Goal: Find specific page/section: Find specific page/section

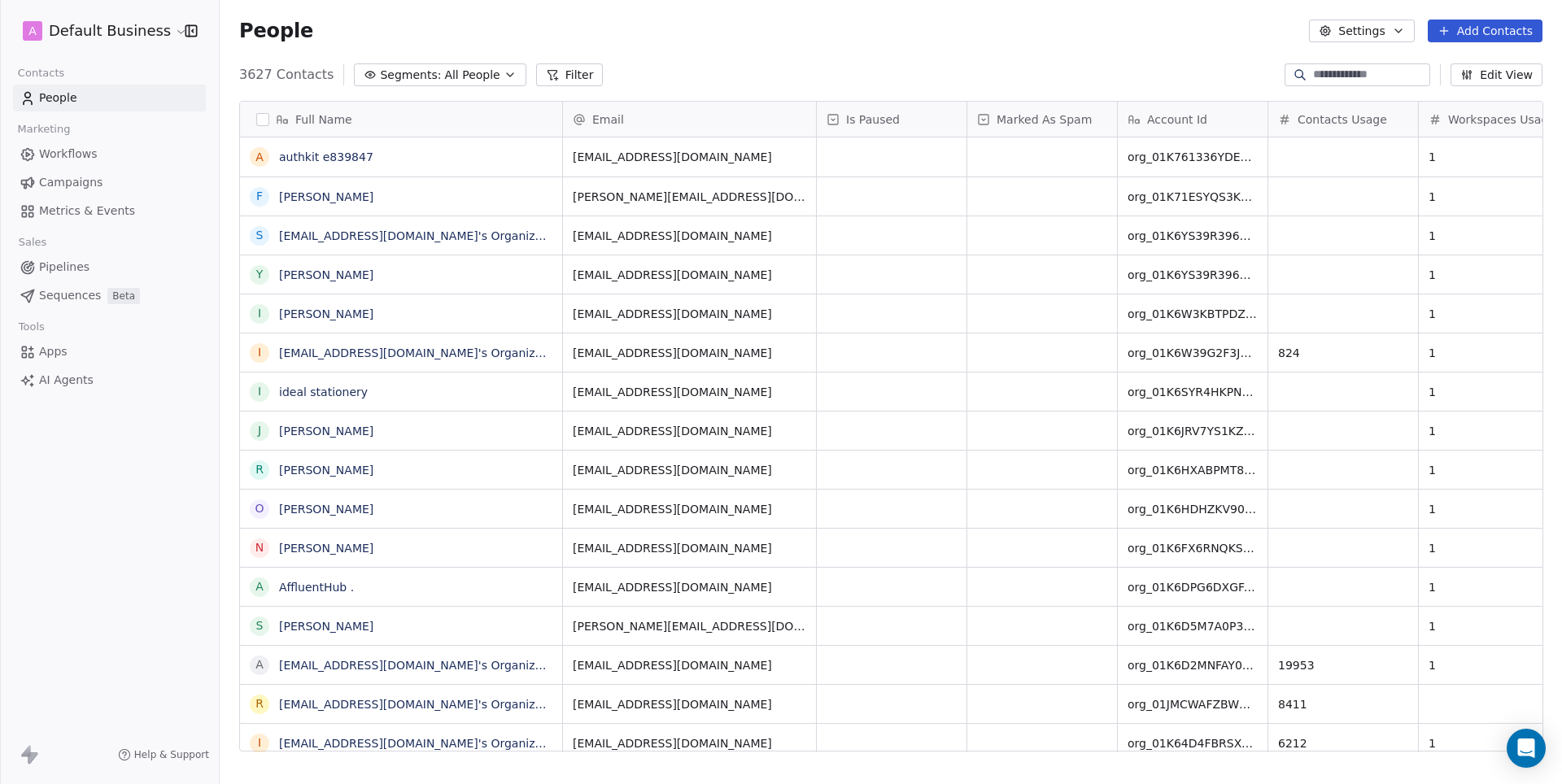
scroll to position [690, 1342]
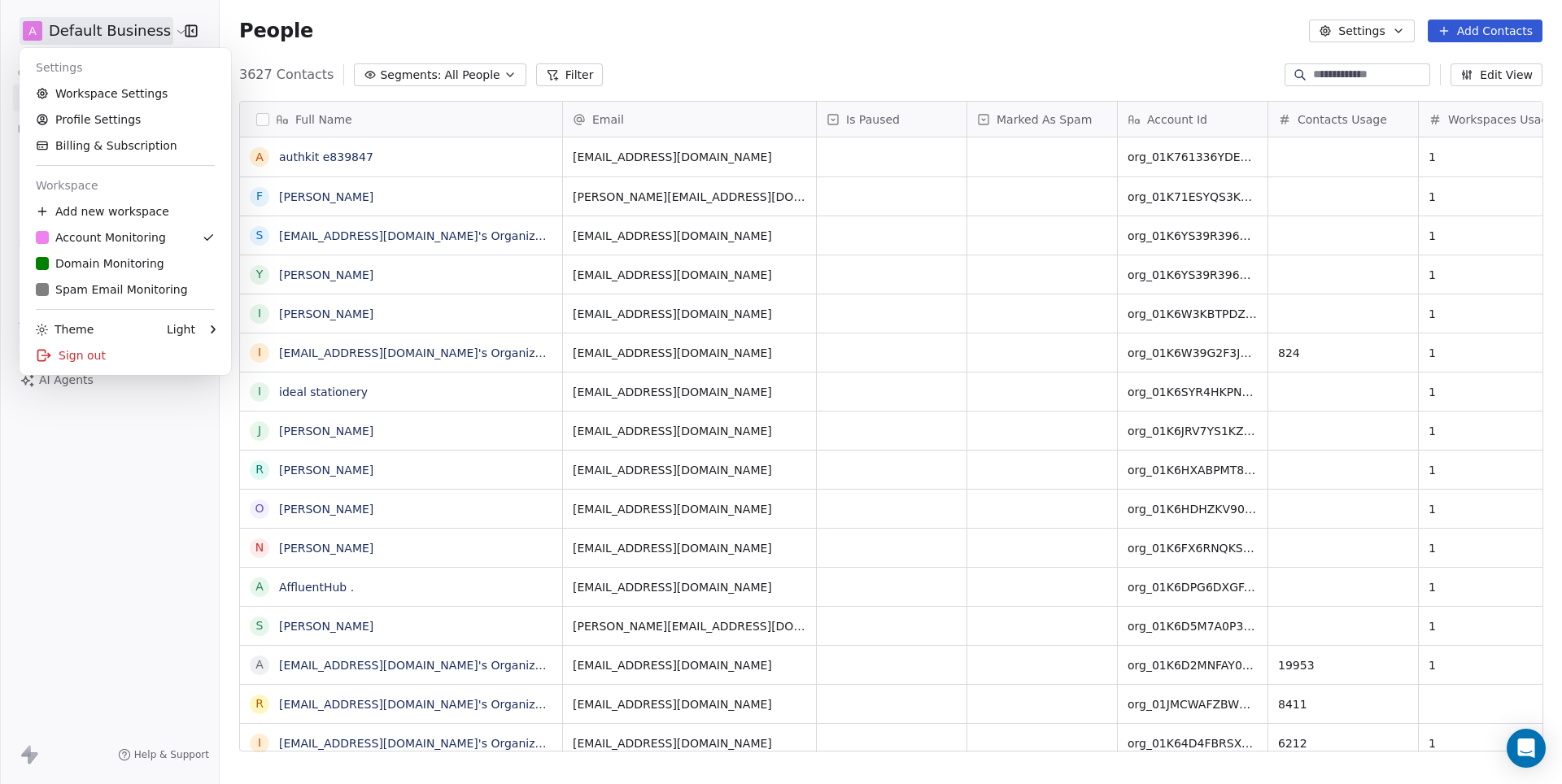
click at [96, 37] on html "A Default Business Contacts People Marketing Workflows Campaigns Metrics & Even…" at bounding box center [781, 392] width 1562 height 784
click at [110, 271] on div "D Domain Monitoring" at bounding box center [100, 263] width 129 height 16
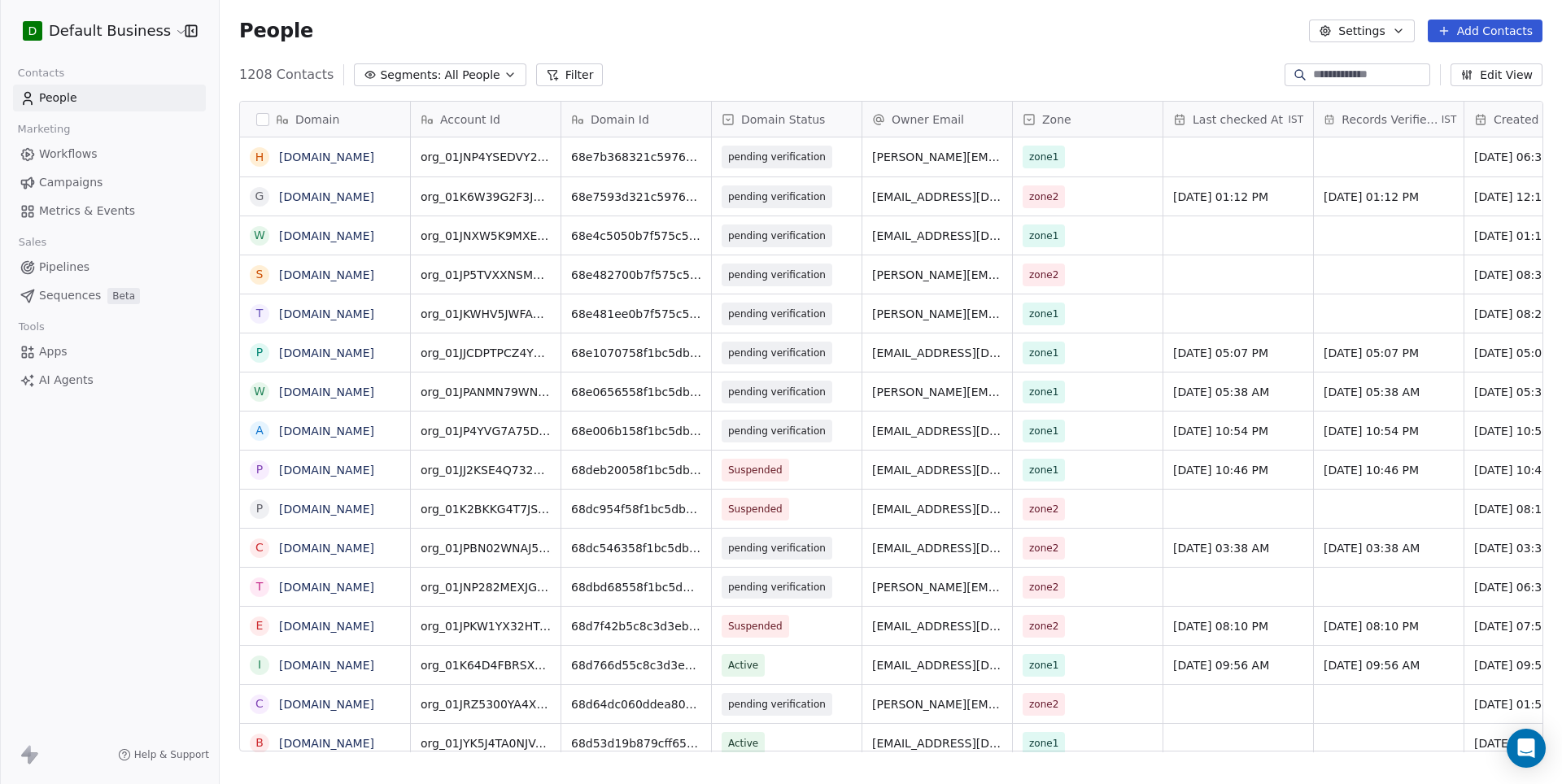
scroll to position [690, 1342]
click at [1380, 76] on input at bounding box center [1371, 74] width 114 height 16
paste input "**********"
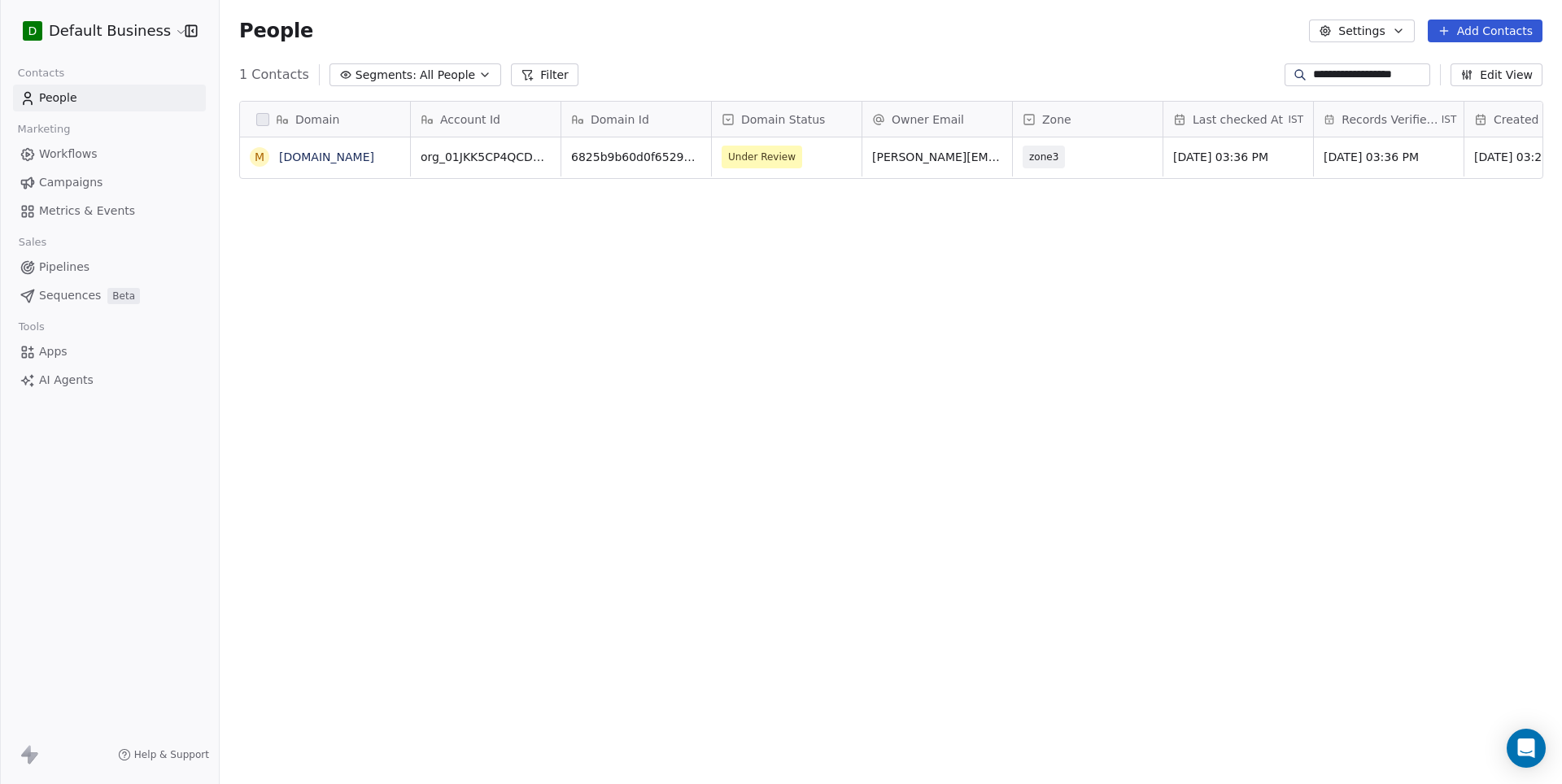
type input "**********"
click at [334, 164] on span "[DOMAIN_NAME]" at bounding box center [328, 156] width 95 height 16
click at [351, 160] on link "[DOMAIN_NAME]" at bounding box center [327, 157] width 95 height 13
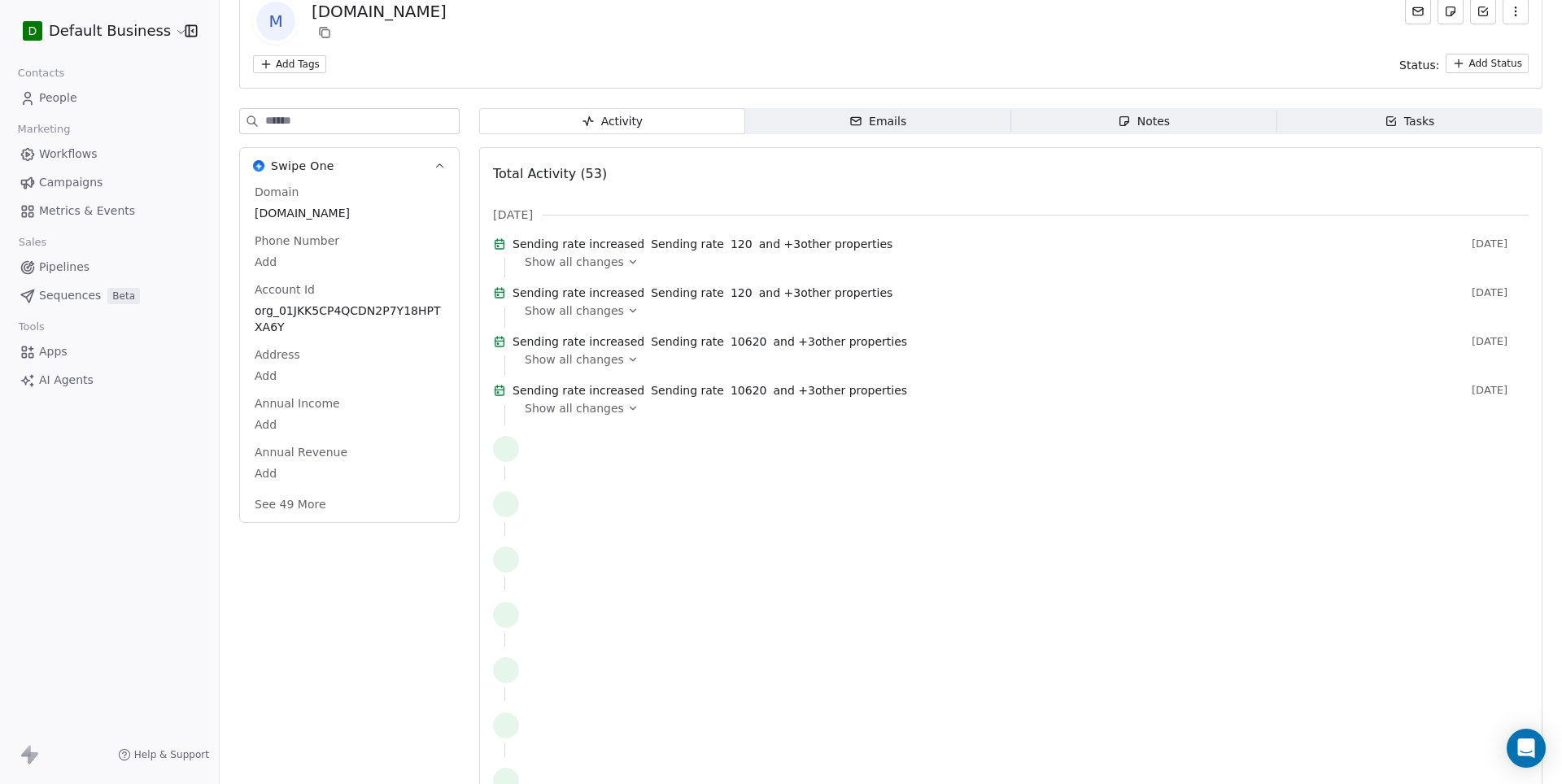
scroll to position [379, 0]
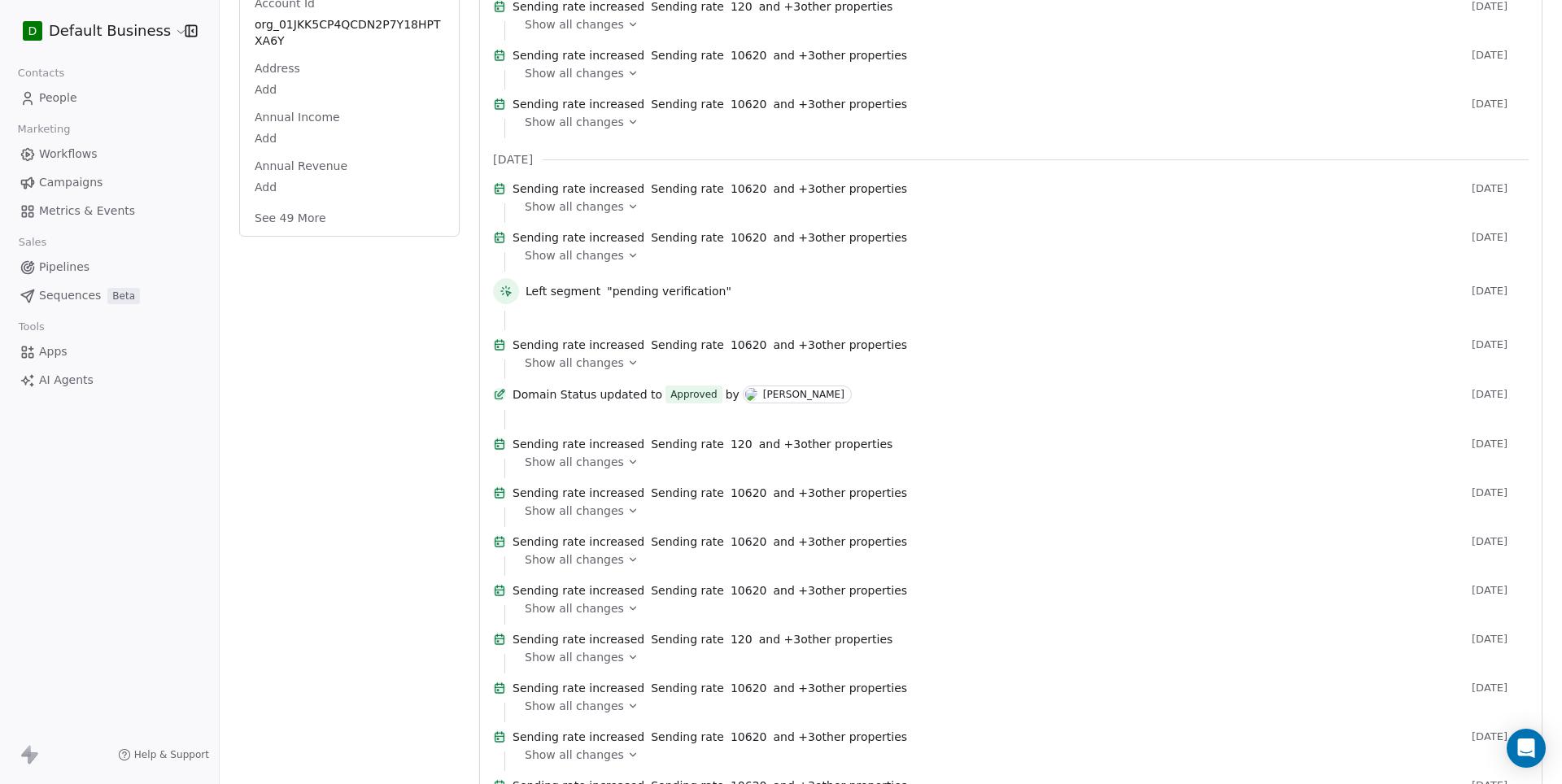
click at [304, 221] on button "See 49 More" at bounding box center [290, 217] width 91 height 29
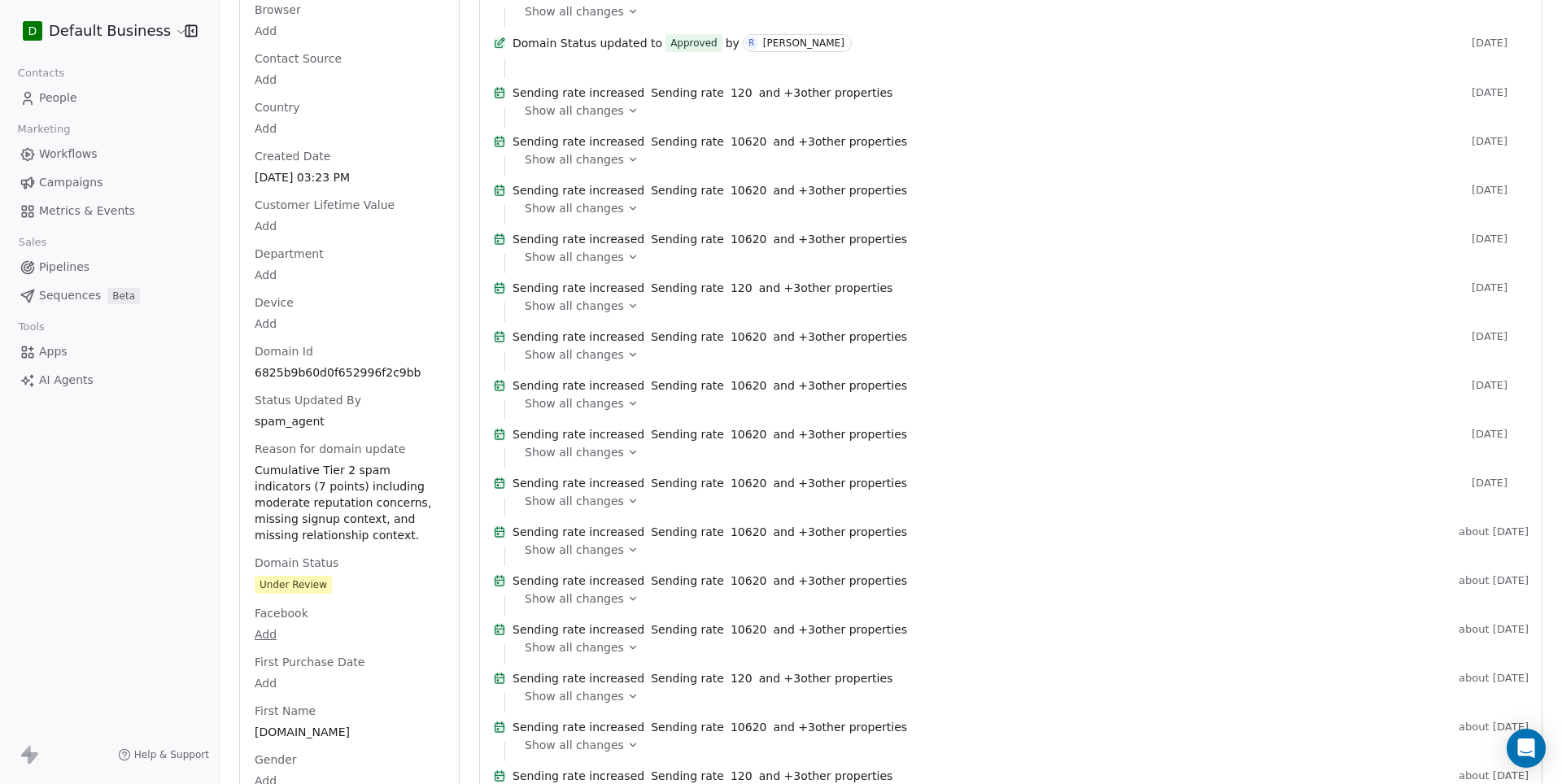
scroll to position [746, 0]
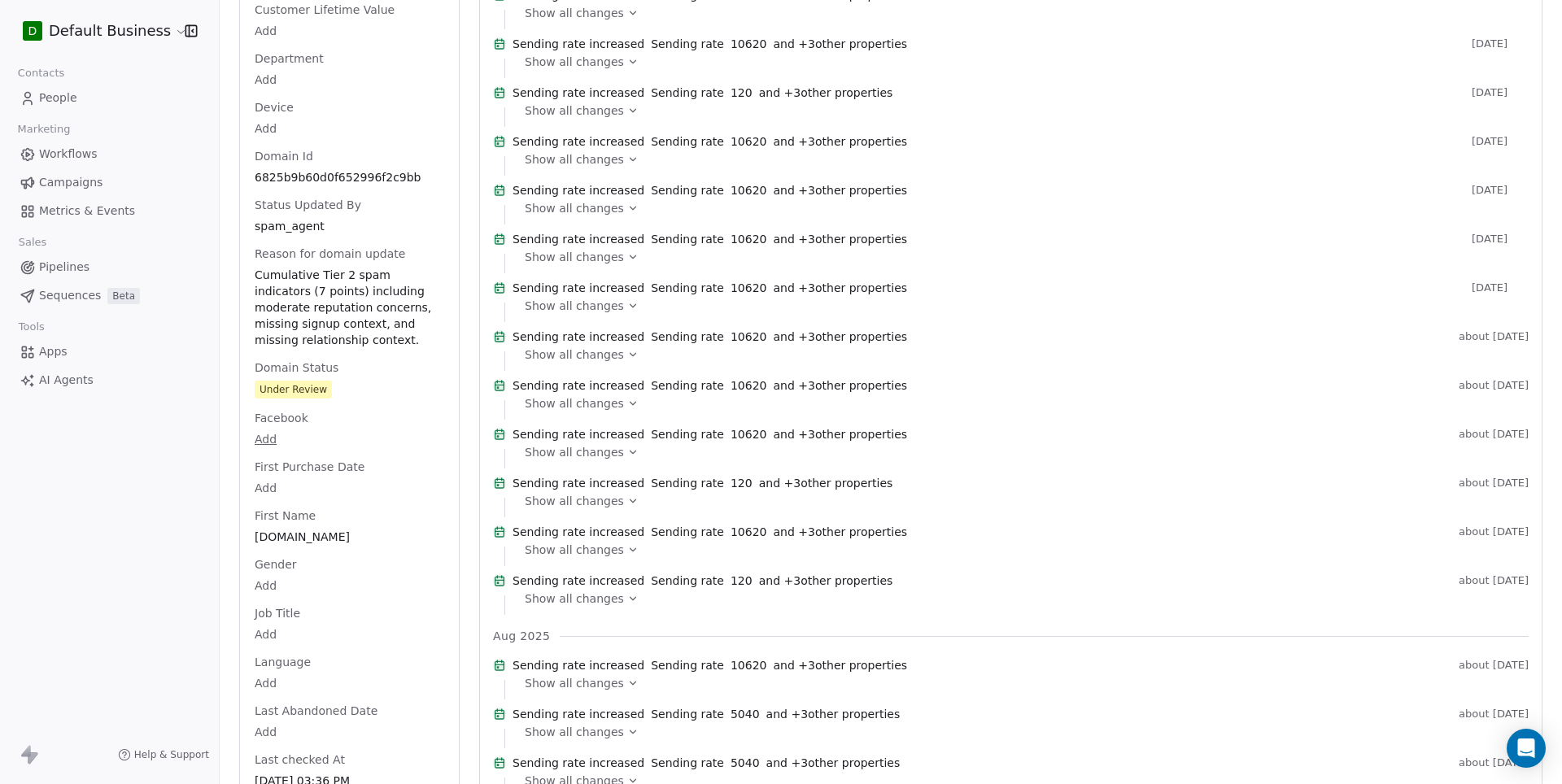
click at [345, 569] on div "Gender Add" at bounding box center [350, 576] width 197 height 39
click at [380, 394] on span "Under Review" at bounding box center [350, 389] width 188 height 18
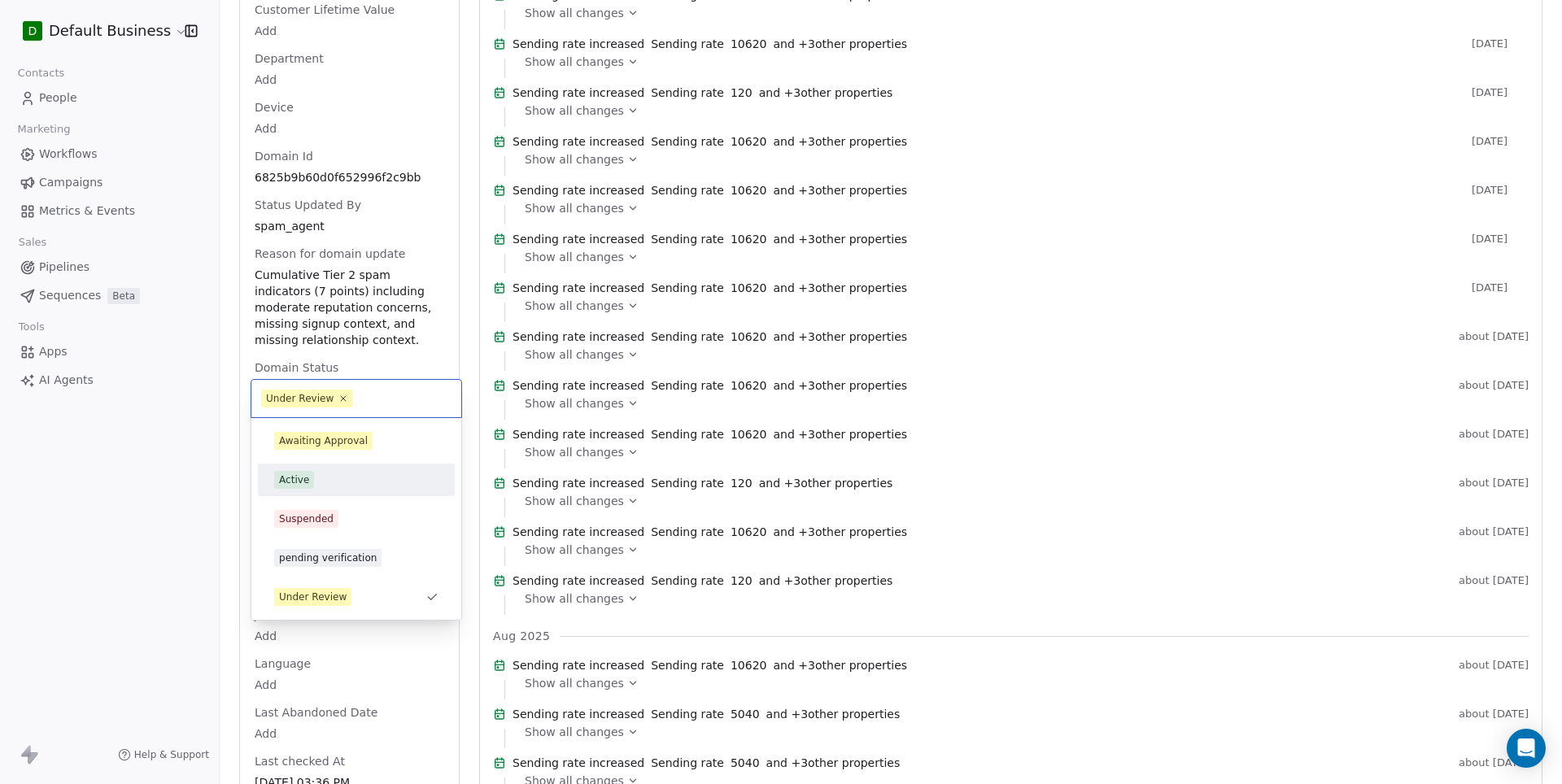
click at [291, 483] on div "Active" at bounding box center [294, 480] width 30 height 15
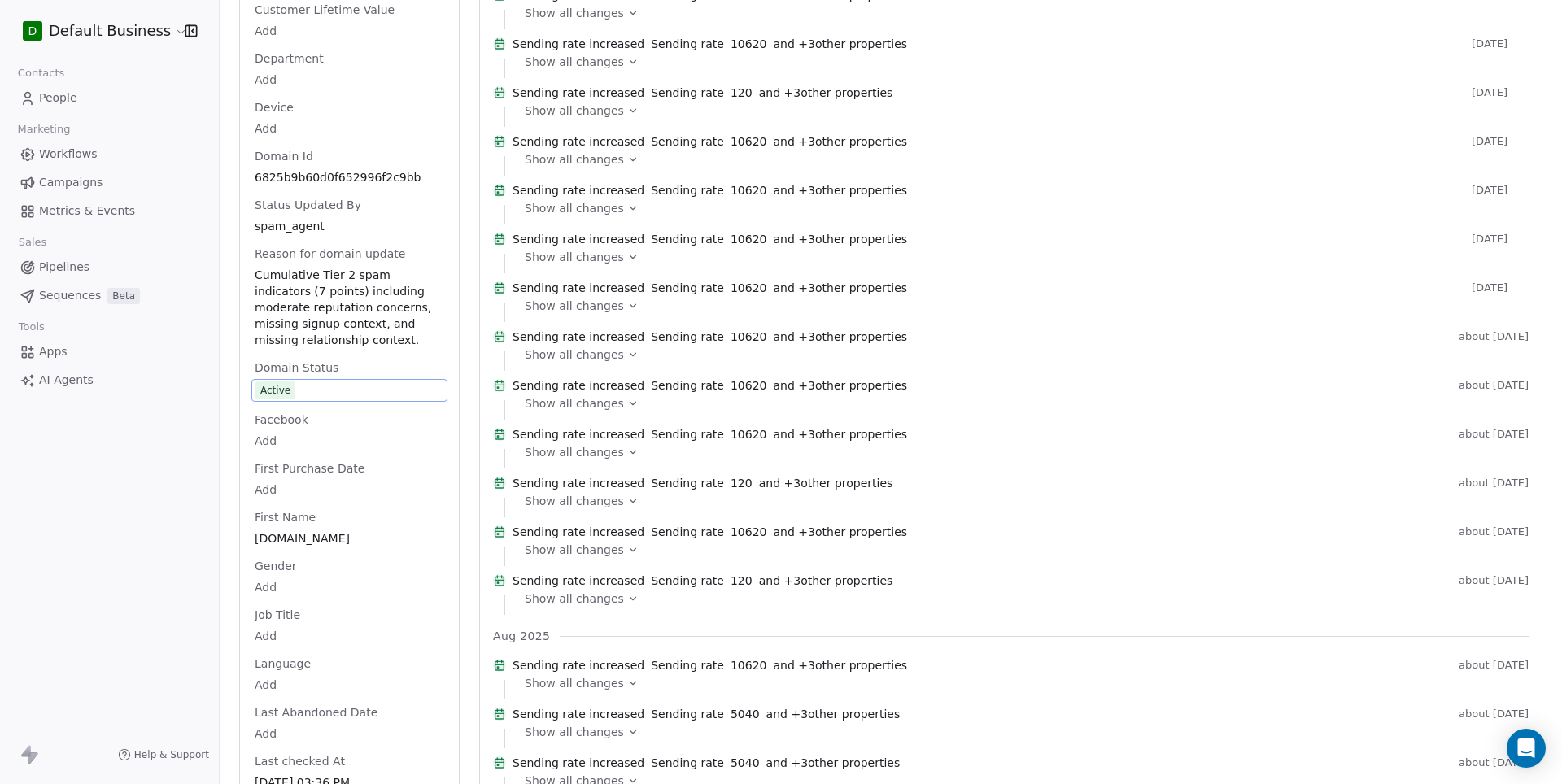
click at [202, 496] on div "D Default Business Contacts People Marketing Workflows Campaigns Metrics & Even…" at bounding box center [110, 392] width 219 height 784
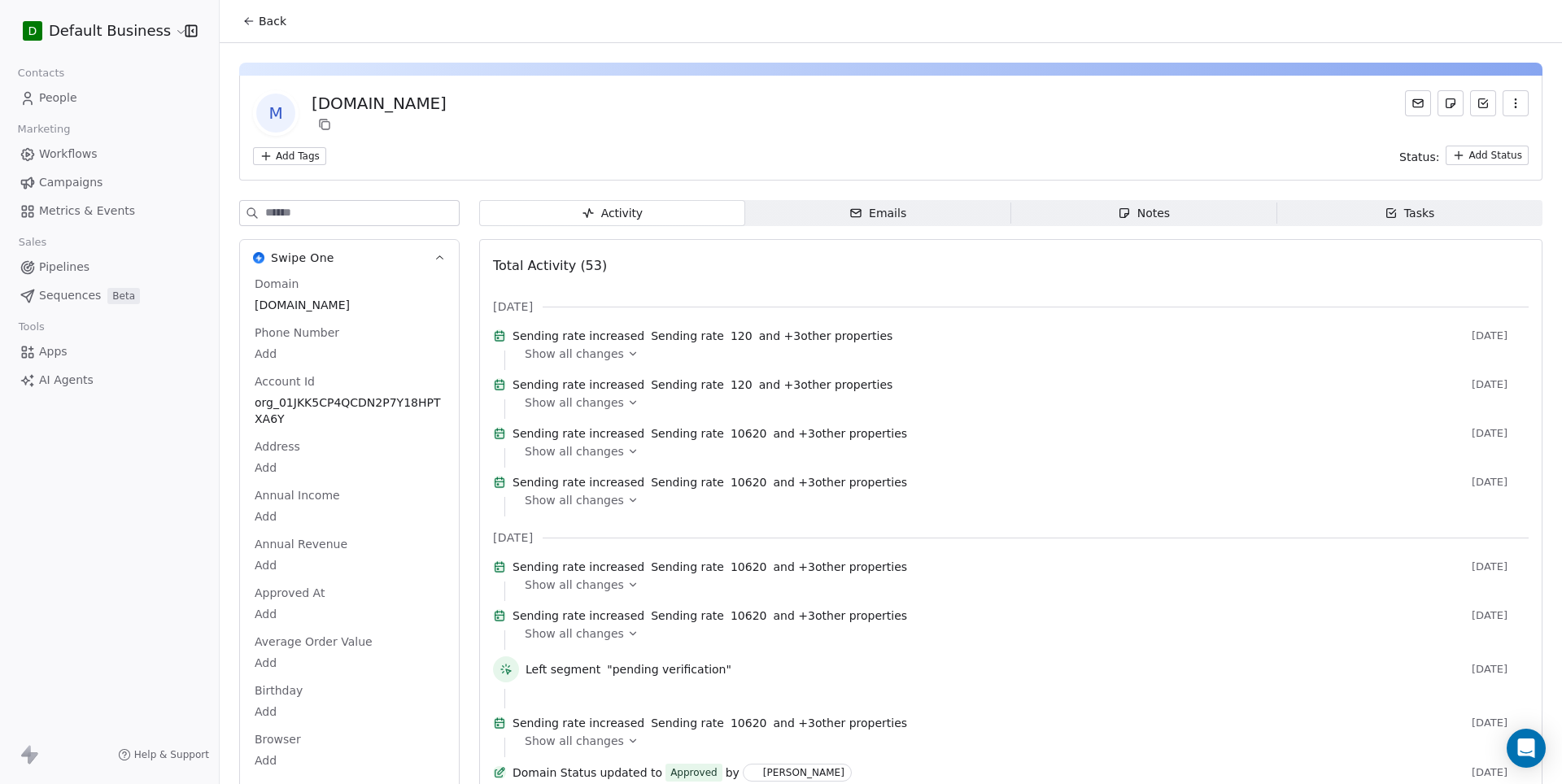
scroll to position [0, 0]
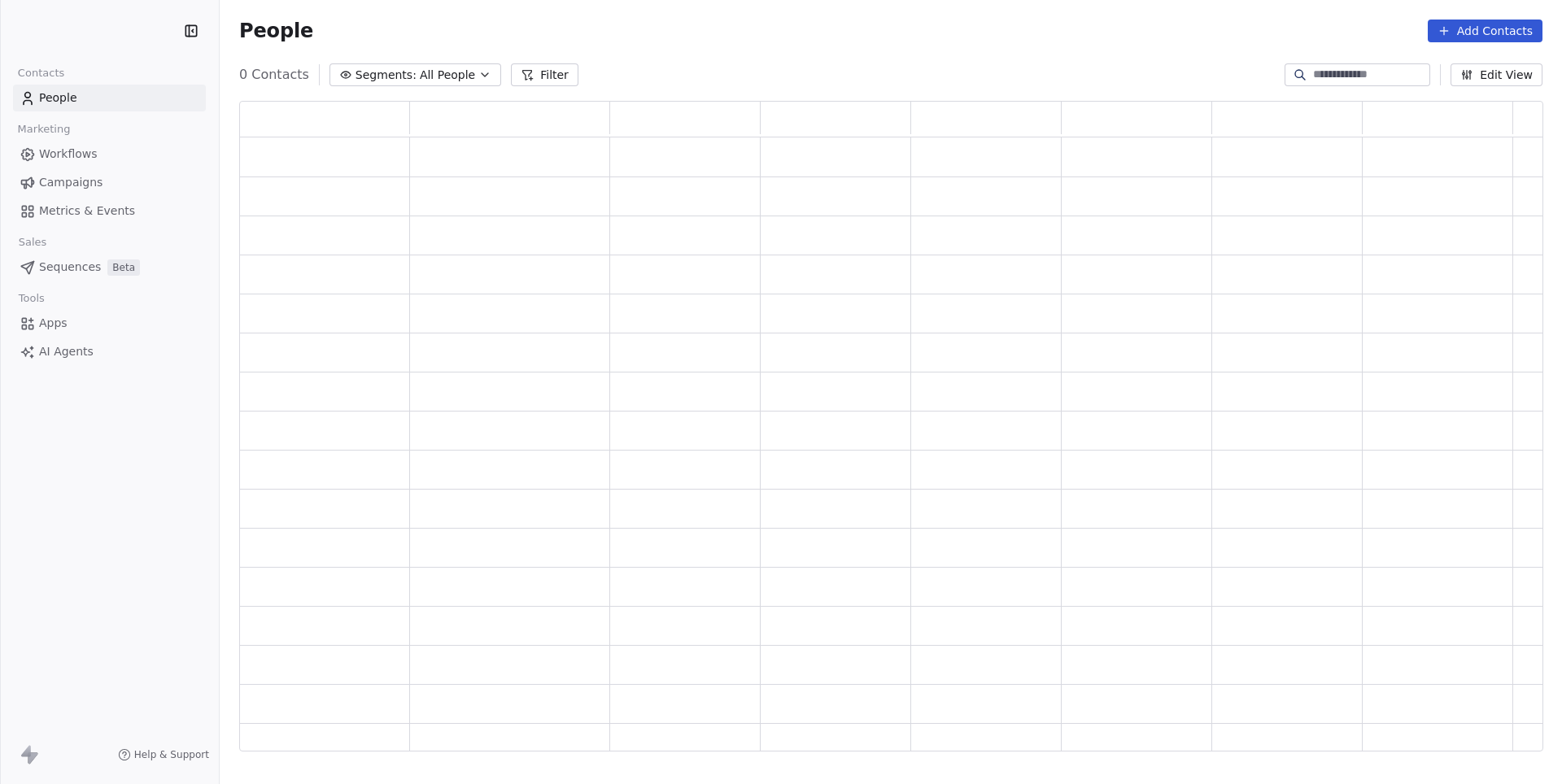
scroll to position [651, 1303]
